Goal: Transaction & Acquisition: Book appointment/travel/reservation

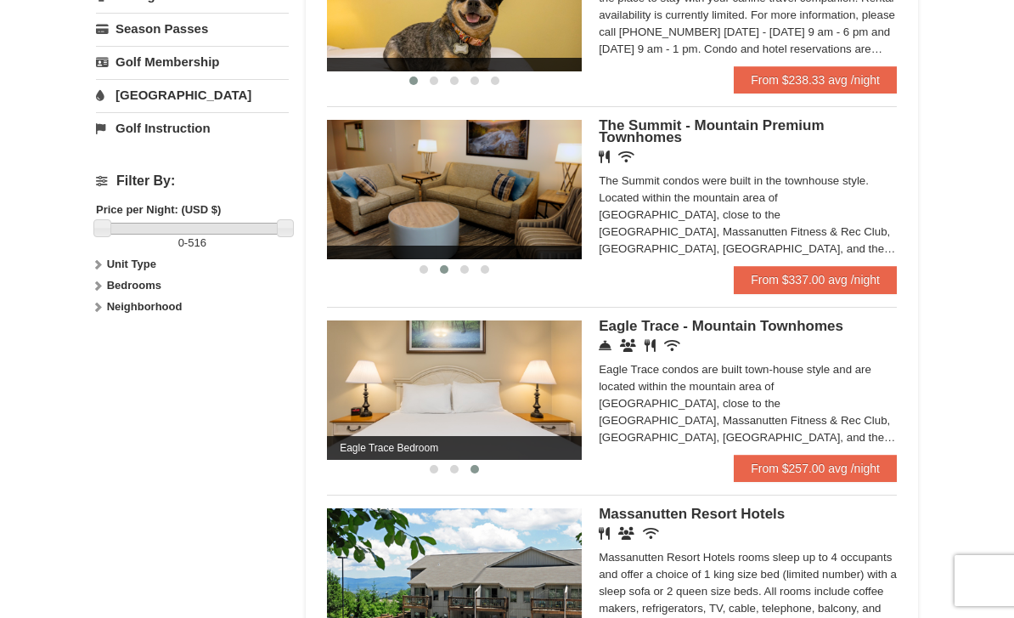
scroll to position [639, 0]
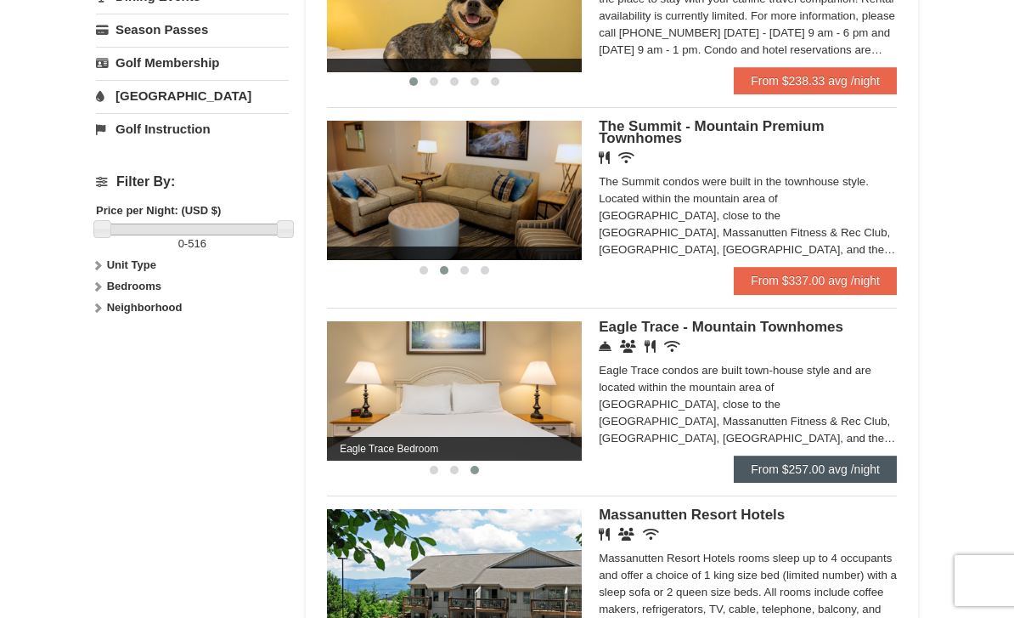
click at [834, 483] on link "From $257.00 avg /night" at bounding box center [815, 468] width 163 height 27
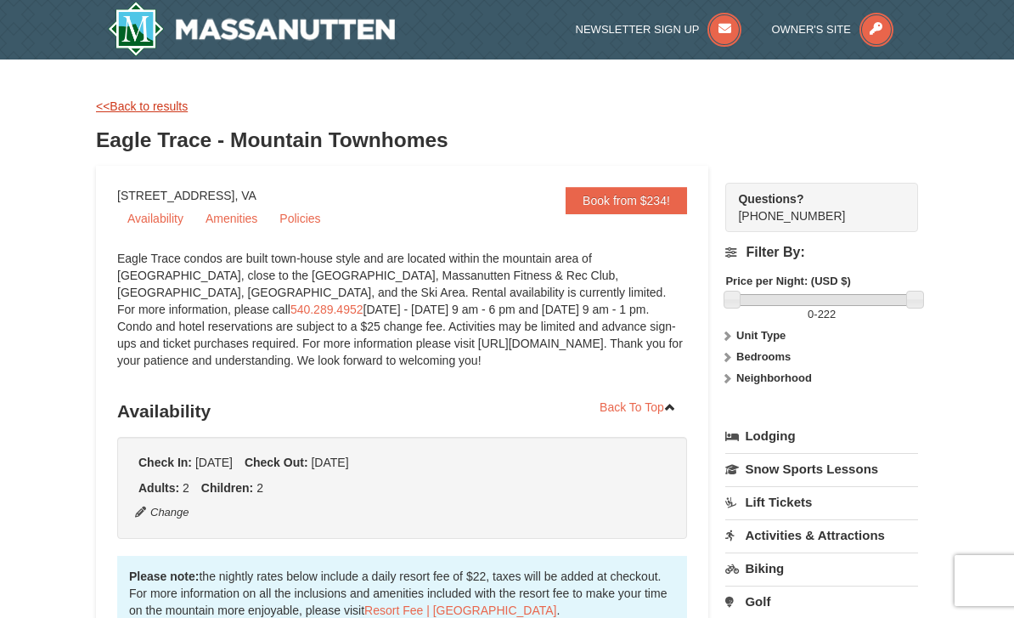
click at [145, 110] on link "<<Back to results" at bounding box center [142, 106] width 92 height 14
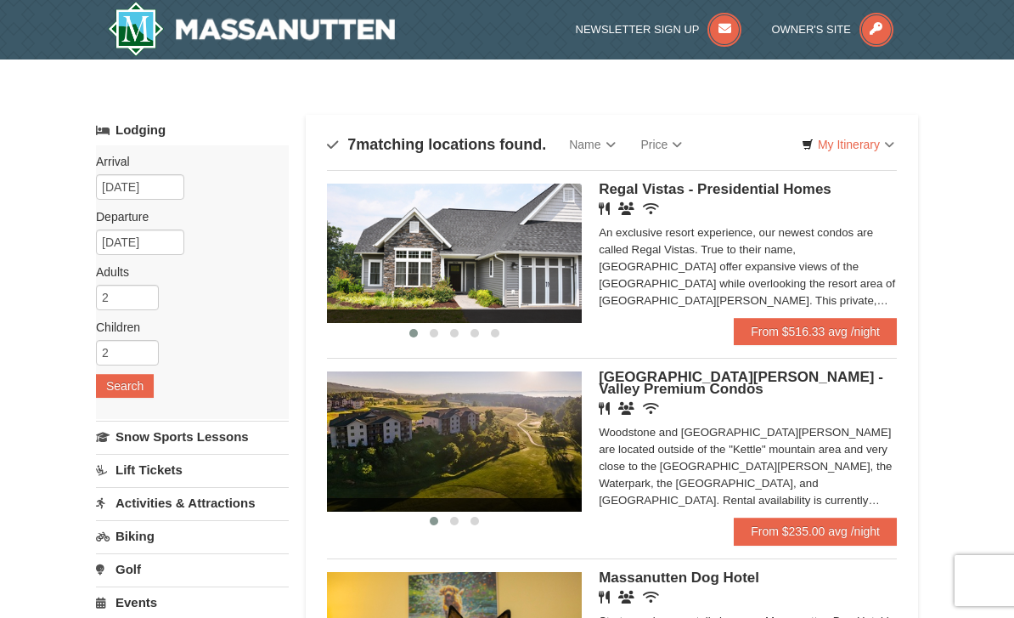
scroll to position [694, 0]
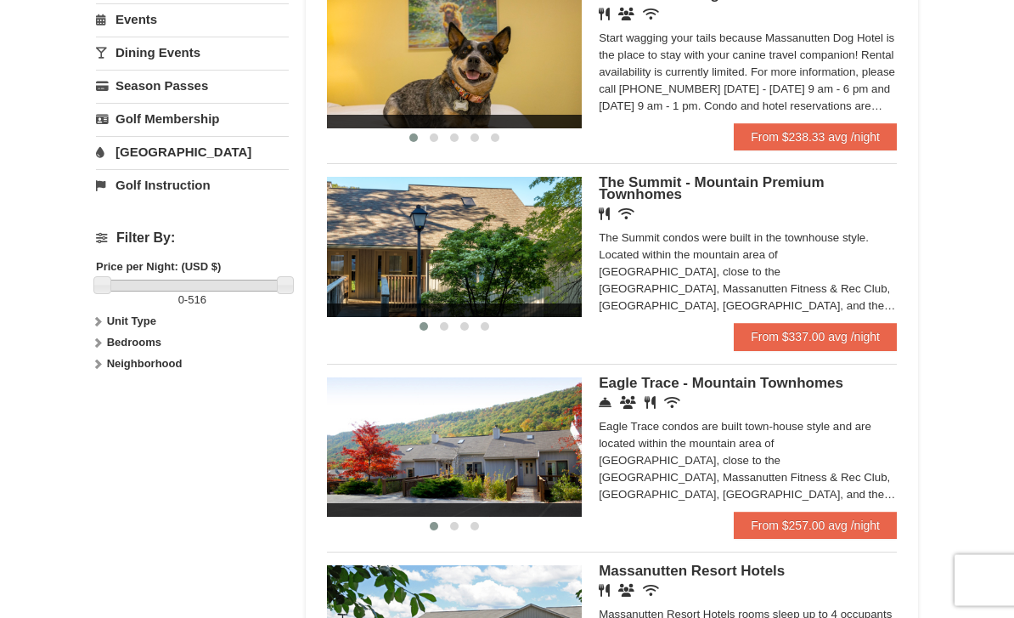
click at [100, 335] on label "Bedrooms" at bounding box center [192, 343] width 193 height 17
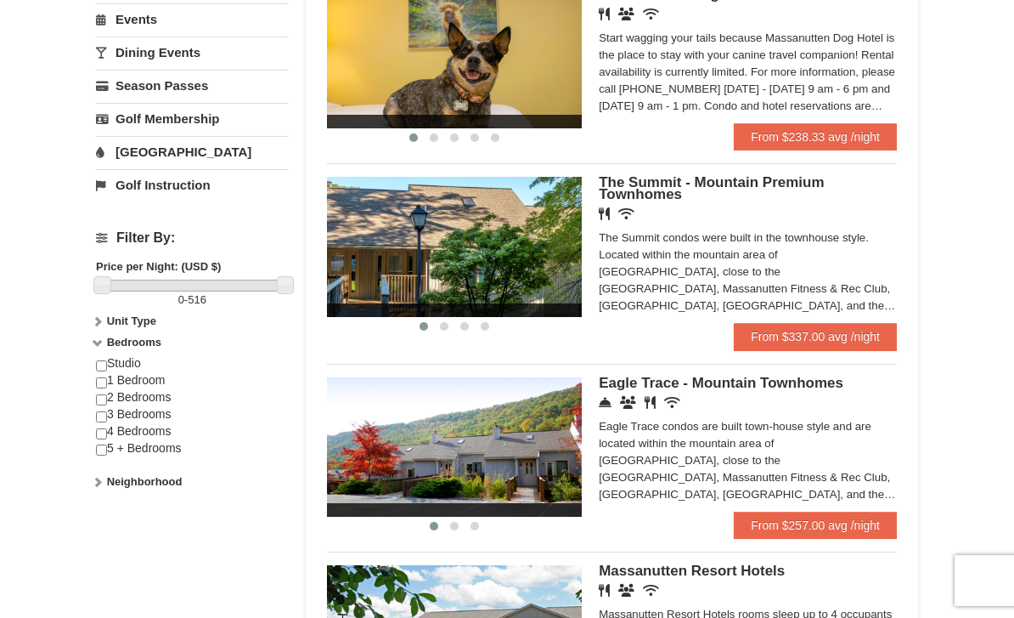
click at [98, 388] on input "checkbox" at bounding box center [101, 382] width 11 height 11
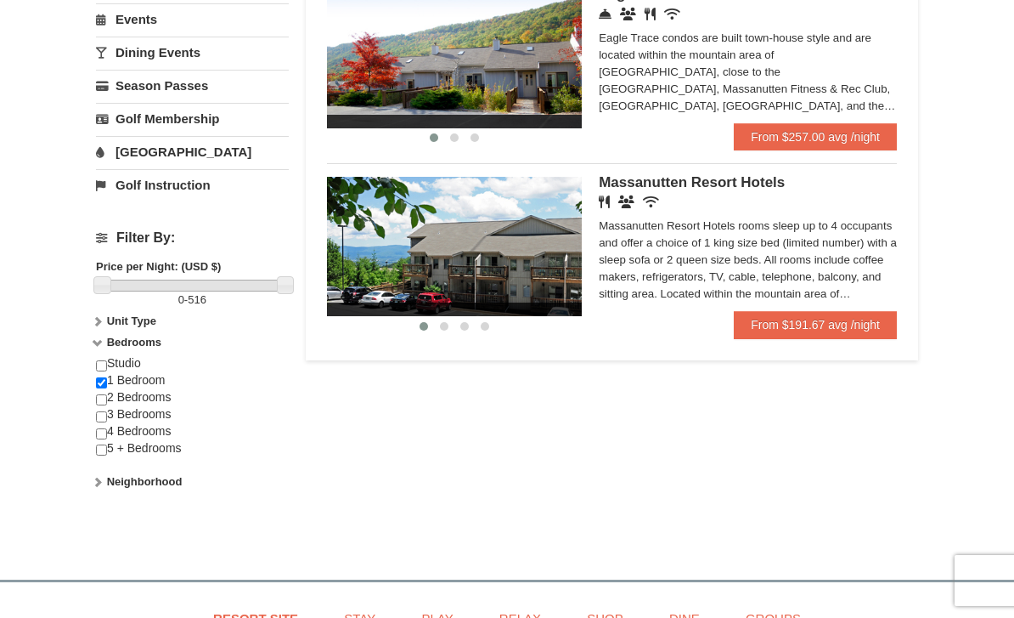
click at [99, 388] on input "checkbox" at bounding box center [101, 382] width 11 height 11
checkbox input "false"
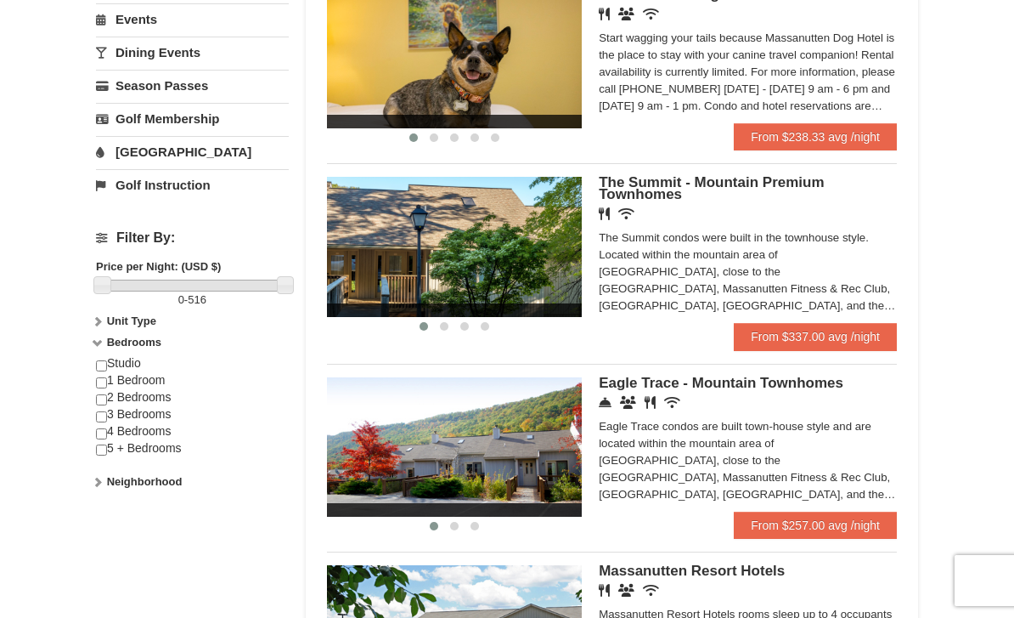
click at [99, 402] on input "checkbox" at bounding box center [101, 399] width 11 height 11
checkbox input "true"
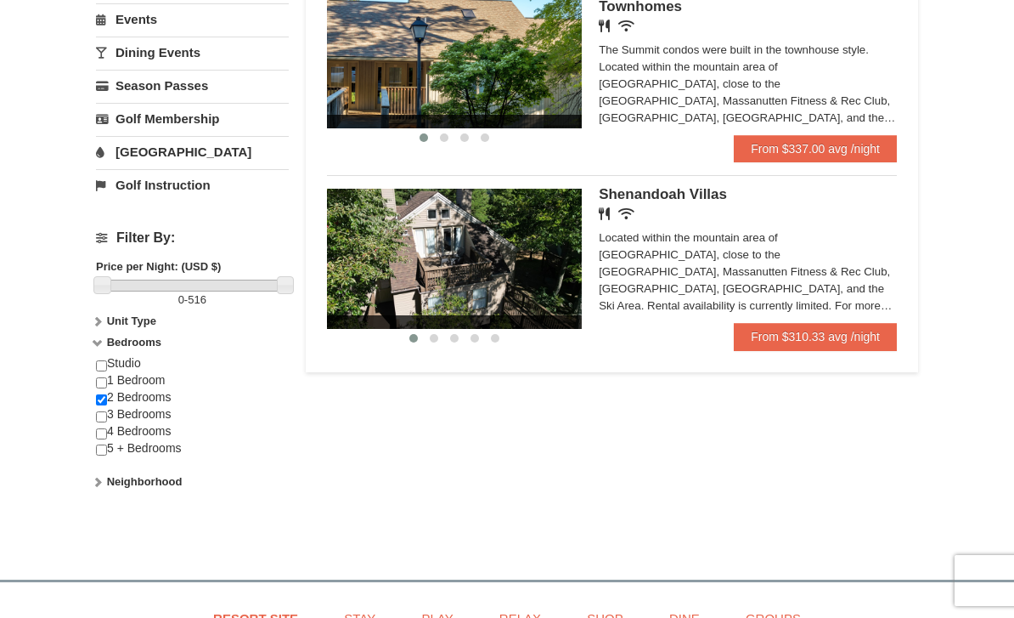
click at [493, 272] on img at bounding box center [454, 258] width 255 height 139
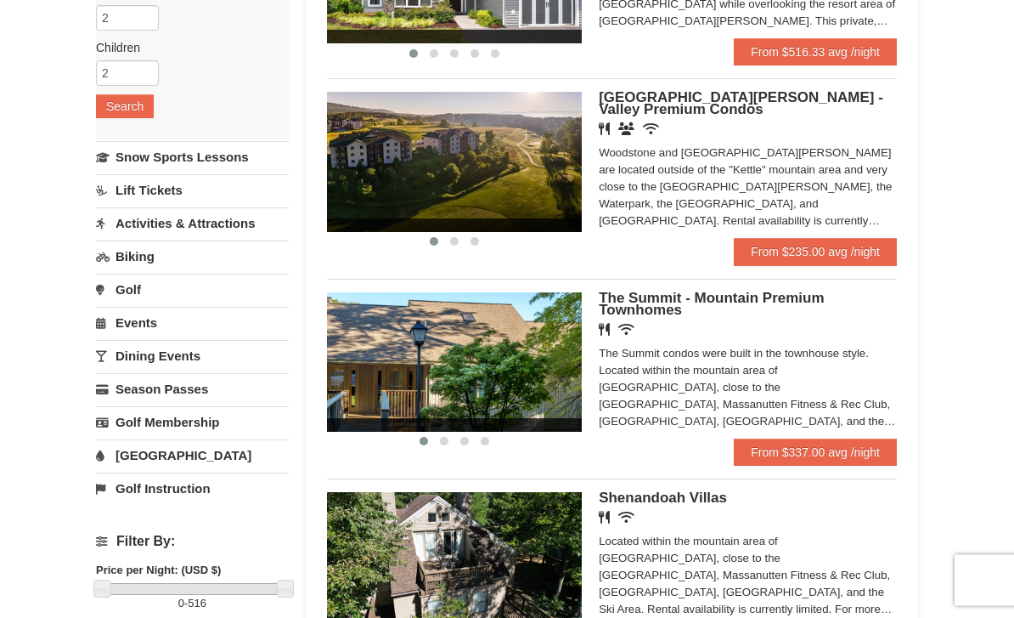
scroll to position [280, 0]
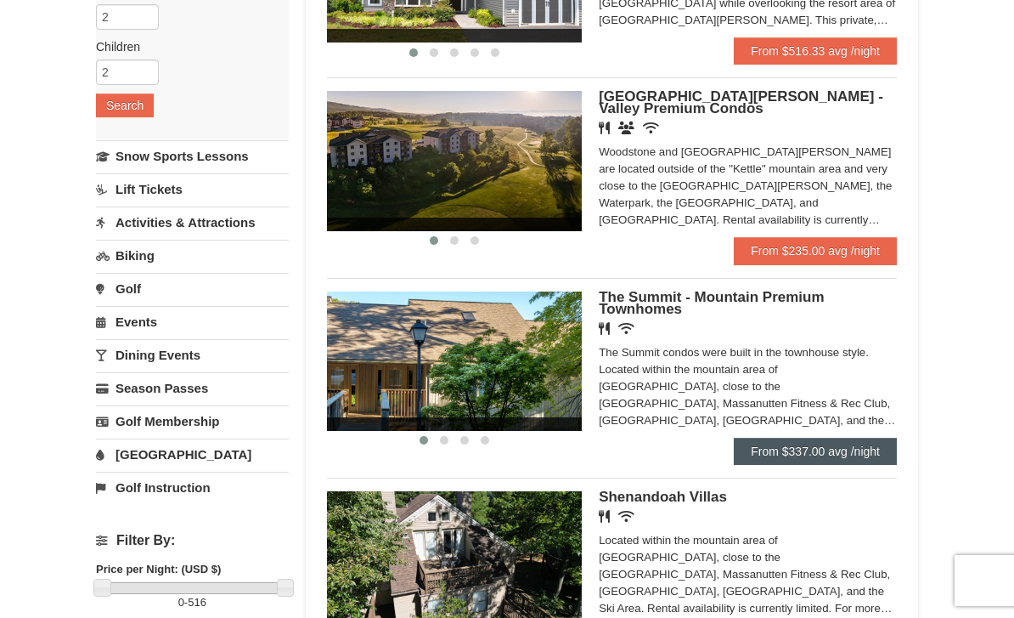
click at [778, 453] on link "From $337.00 avg /night" at bounding box center [815, 451] width 163 height 27
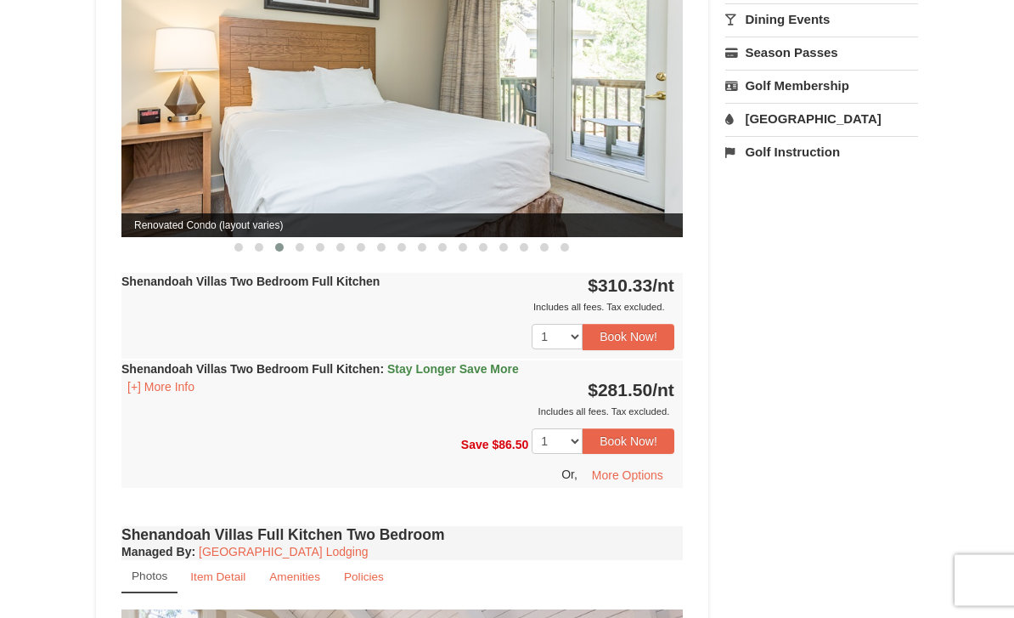
scroll to position [766, 0]
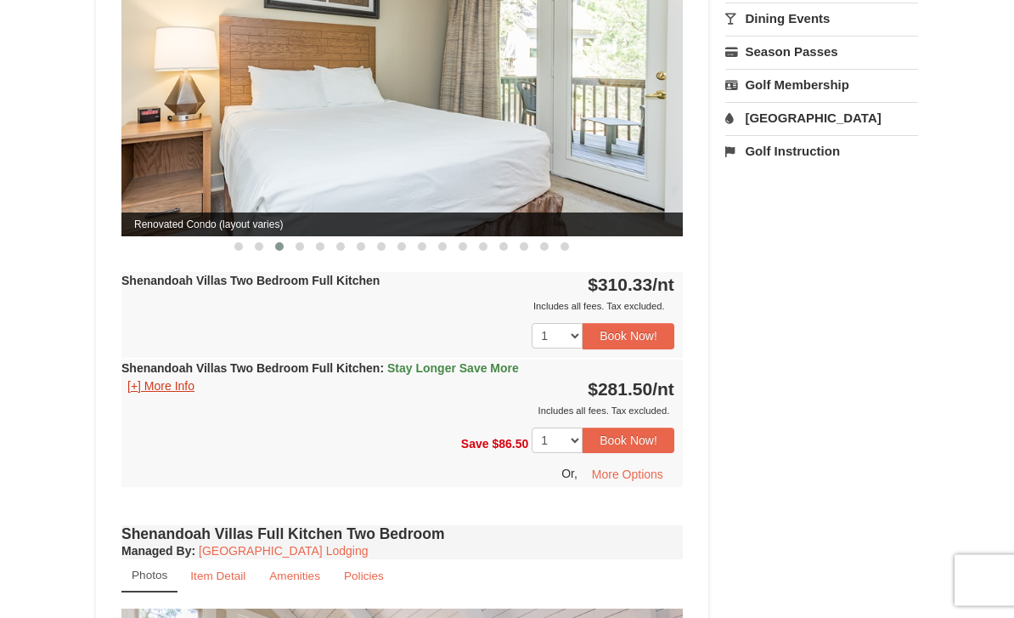
click at [138, 377] on button "[+] More Info" at bounding box center [161, 386] width 79 height 19
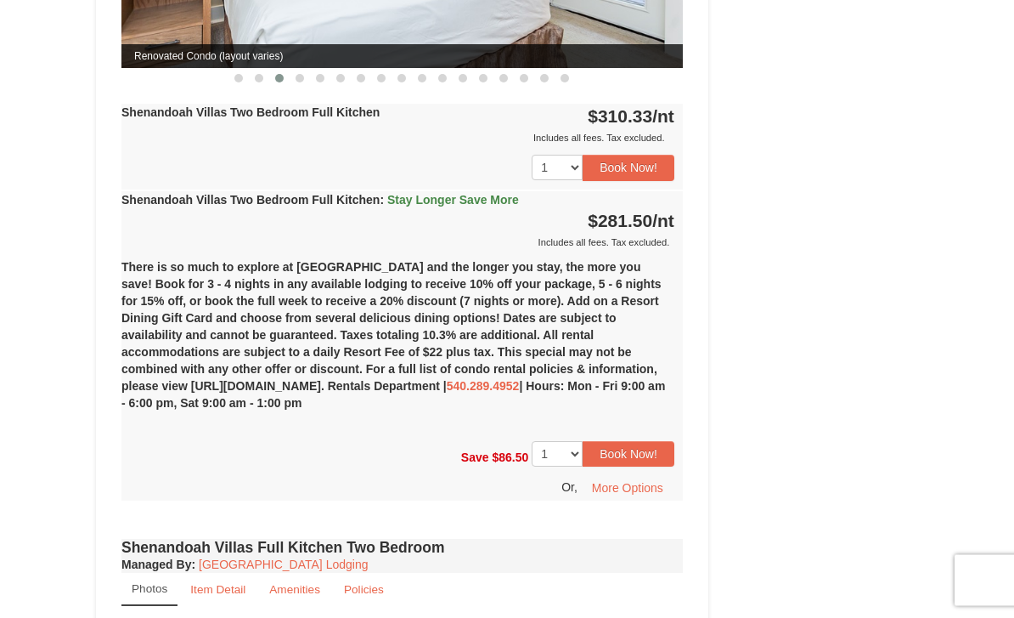
scroll to position [935, 0]
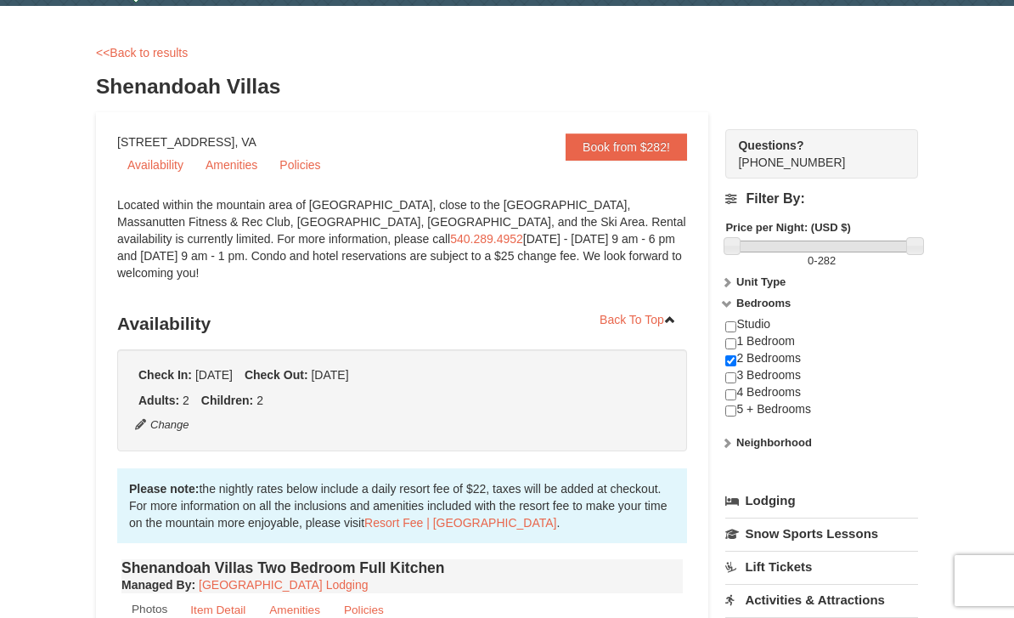
scroll to position [0, 0]
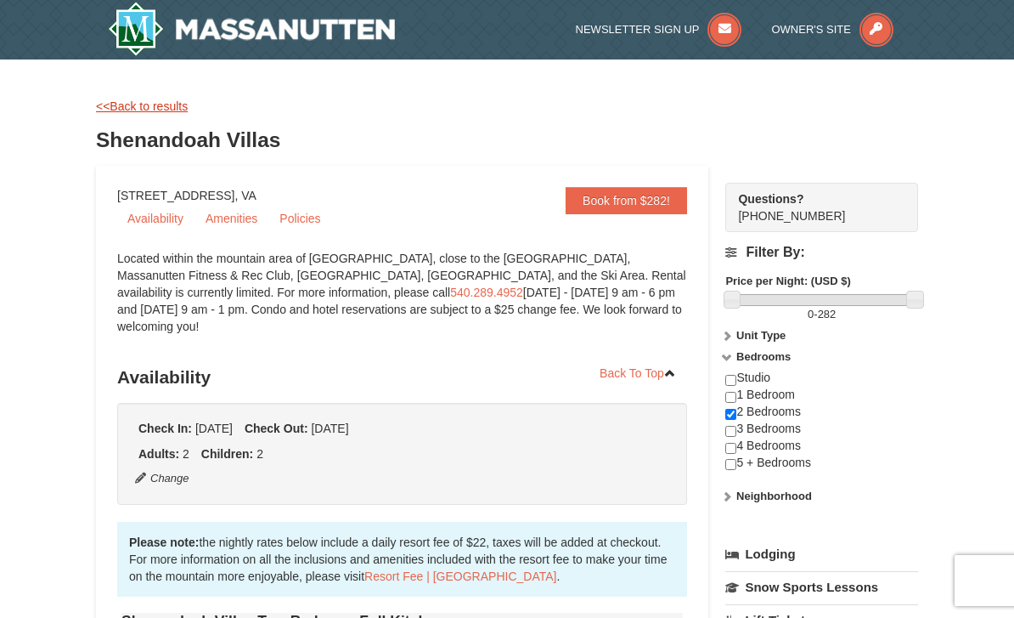
click at [151, 103] on link "<<Back to results" at bounding box center [142, 106] width 92 height 14
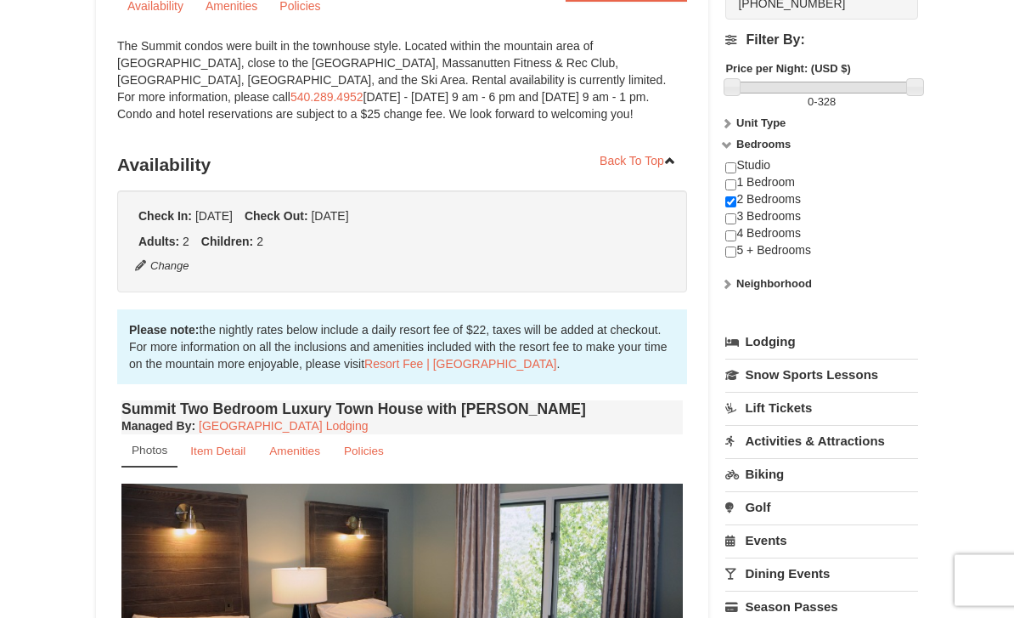
scroll to position [212, 0]
click at [397, 365] on link "Resort Fee | [GEOGRAPHIC_DATA]" at bounding box center [461, 364] width 192 height 14
